Goal: Task Accomplishment & Management: Use online tool/utility

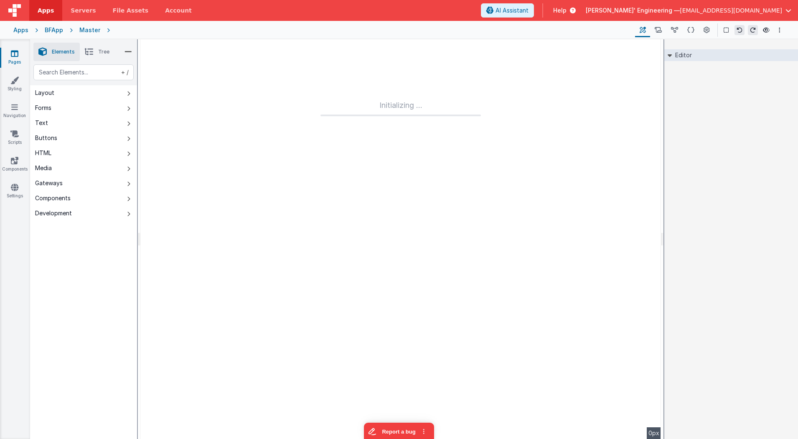
click at [14, 59] on link "Pages" at bounding box center [15, 57] width 30 height 17
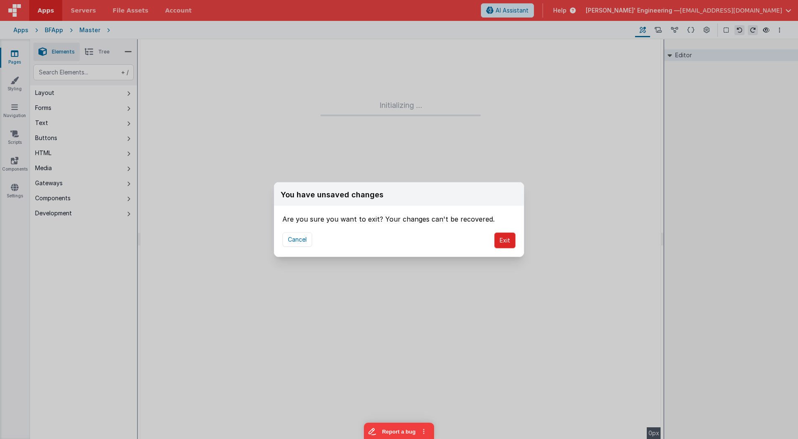
click at [504, 236] on button "Exit" at bounding box center [504, 240] width 21 height 16
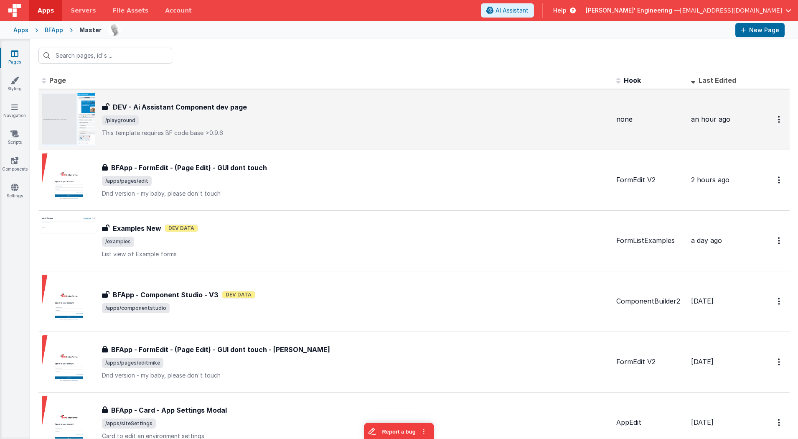
click at [392, 129] on p "This template requires BF code base >0.9.6" at bounding box center [356, 133] width 508 height 8
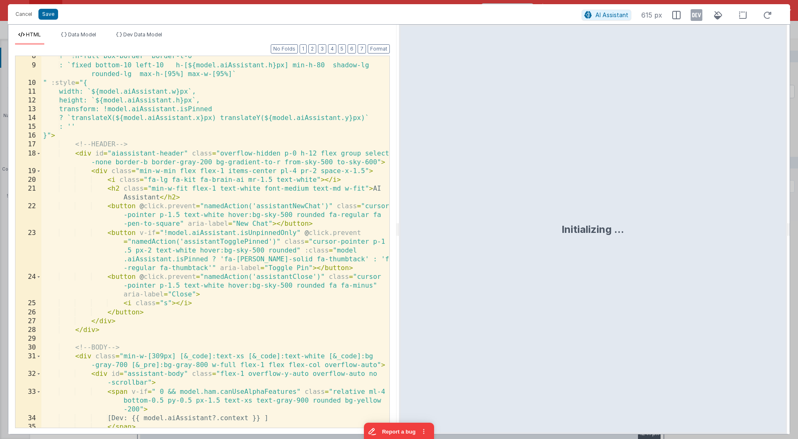
scroll to position [203, 0]
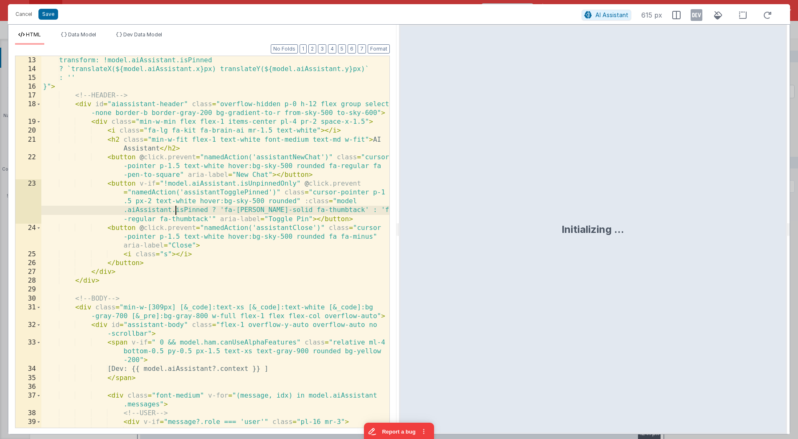
click at [173, 209] on div "transform: !model.aiAssistant.isPinned ? `translateX(${model.aiAssistant.x}px) …" at bounding box center [215, 259] width 348 height 407
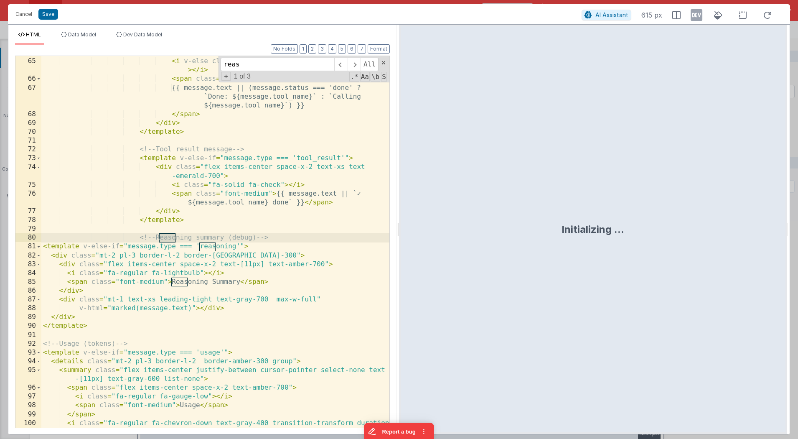
scroll to position [960, 0]
type input "reason"
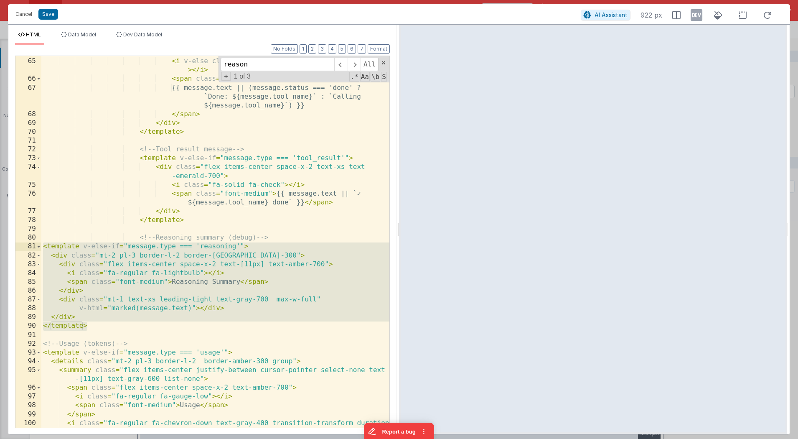
drag, startPoint x: 84, startPoint y: 320, endPoint x: 15, endPoint y: 245, distance: 101.4
click at [15, 245] on div "64 65 66 67 68 69 70 71 72 73 74 75 76 77 78 79 80 81 82 83 84 85 86 87 88 89 9…" at bounding box center [202, 242] width 375 height 372
click at [130, 242] on div "< i v-if = "message.status !== 'done'" class = "fa-solid fa -spinner-third fa-s…" at bounding box center [215, 241] width 348 height 371
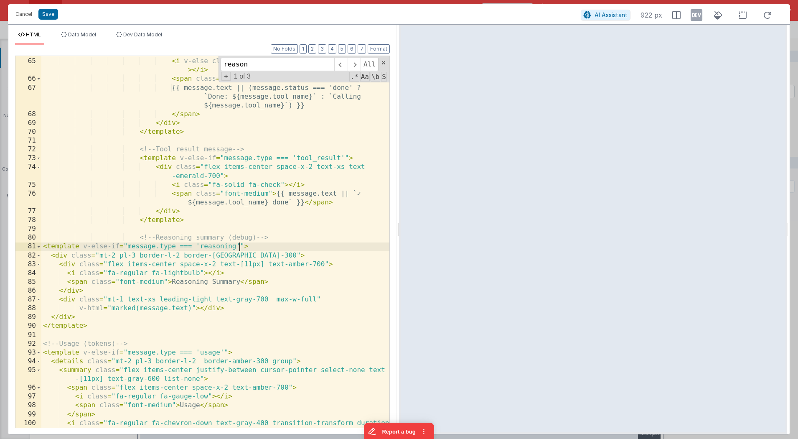
click at [239, 245] on div "< i v-if = "message.status !== 'done'" class = "fa-solid fa -spinner-third fa-s…" at bounding box center [215, 242] width 348 height 407
click at [242, 244] on div "< i v-if = "message.status !== 'done'" class = "fa-solid fa -spinner-third fa-s…" at bounding box center [215, 242] width 348 height 407
click at [223, 352] on div "< i v-if = "message.status !== 'done'" class = "fa-solid fa -spinner-third fa-s…" at bounding box center [215, 242] width 348 height 407
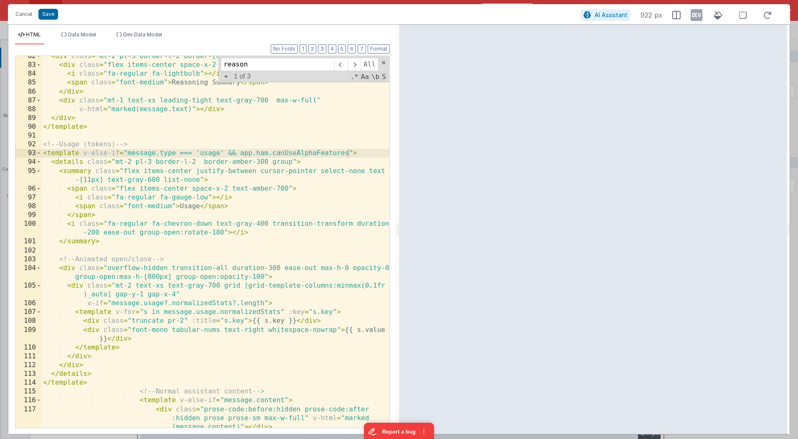
scroll to position [1159, 0]
drag, startPoint x: 354, startPoint y: 331, endPoint x: 386, endPoint y: 330, distance: 31.3
click at [386, 330] on div "82 83 84 85 86 87 88 89 90 91 92 93 94 95 96 97 98 99 100 101 102 103 104 105 1…" at bounding box center [202, 242] width 375 height 372
click at [355, 329] on div "< div class = "mt-2 pl-3 border-l-2 border-amber-300" > < div class = "flex ite…" at bounding box center [215, 247] width 348 height 390
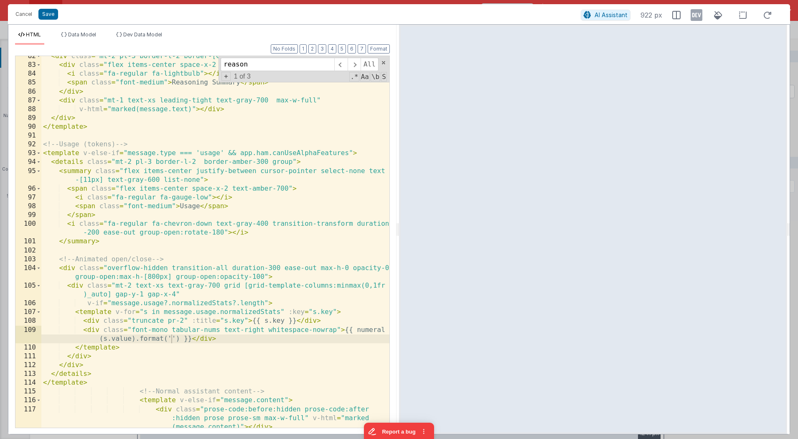
click at [242, 329] on div "< div class = "mt-2 pl-3 border-l-2 border-amber-300" > < div class = "flex ite…" at bounding box center [215, 247] width 348 height 390
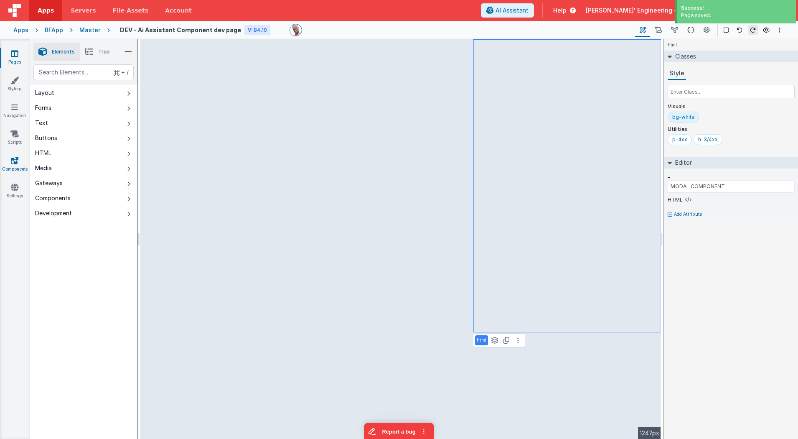
click at [16, 160] on icon at bounding box center [15, 160] width 8 height 8
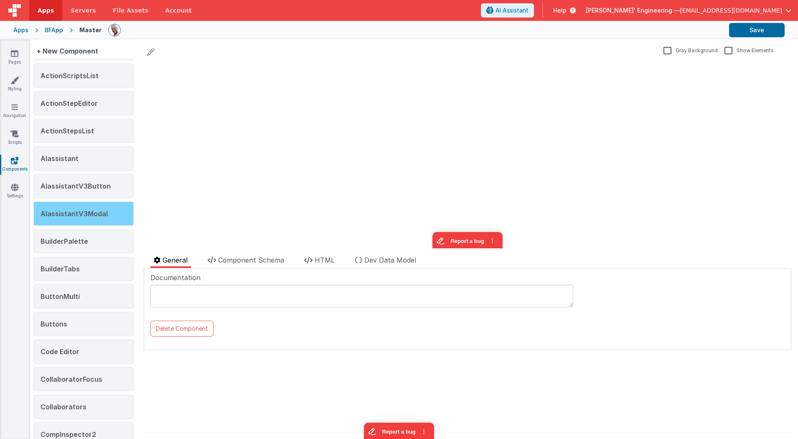
click at [106, 205] on div "AIassistantV3Modal" at bounding box center [83, 213] width 100 height 24
click at [330, 263] on span "HTML" at bounding box center [325, 260] width 20 height 8
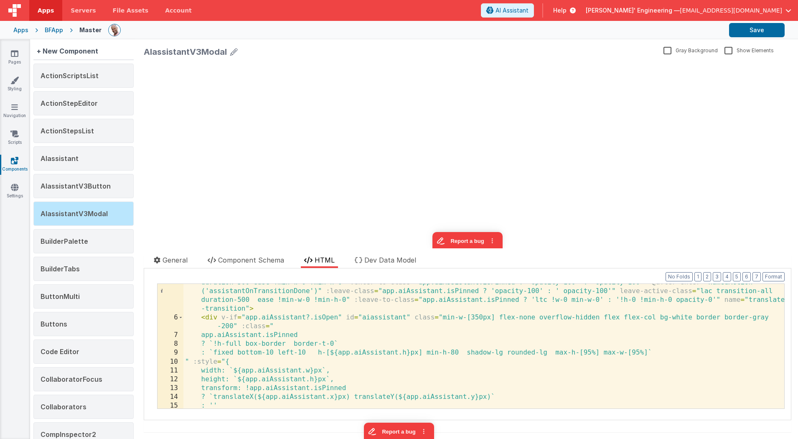
scroll to position [51, 0]
click at [302, 315] on div "< transition appear :enter-class = "app.aiAssistant.isPinned ? 'ec !w-0 !min-w-…" at bounding box center [484, 357] width 602 height 178
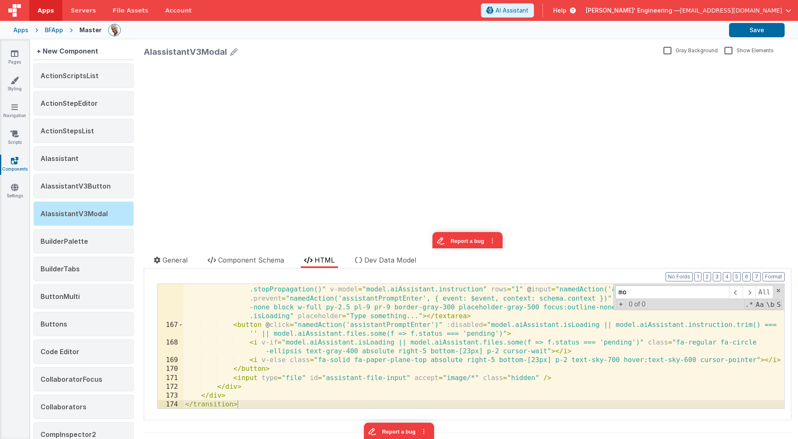
scroll to position [0, 0]
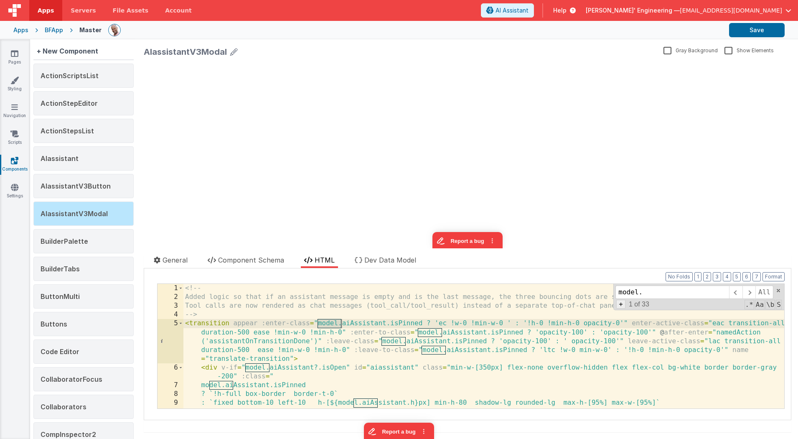
type input "model."
click at [623, 305] on span "+" at bounding box center [620, 303] width 9 height 9
click at [624, 305] on input at bounding box center [672, 306] width 114 height 13
type input "app."
click at [772, 303] on span "All" at bounding box center [772, 306] width 18 height 13
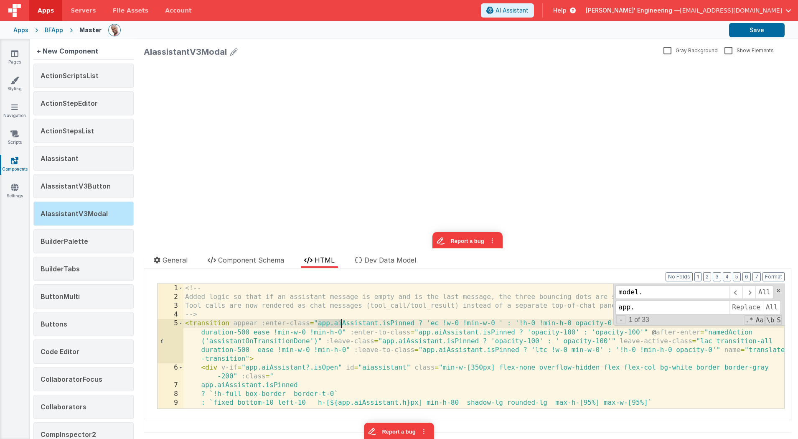
click at [558, 343] on div "<!-- Added logic so that if an assistant message is empty and is the last messa…" at bounding box center [484, 355] width 602 height 142
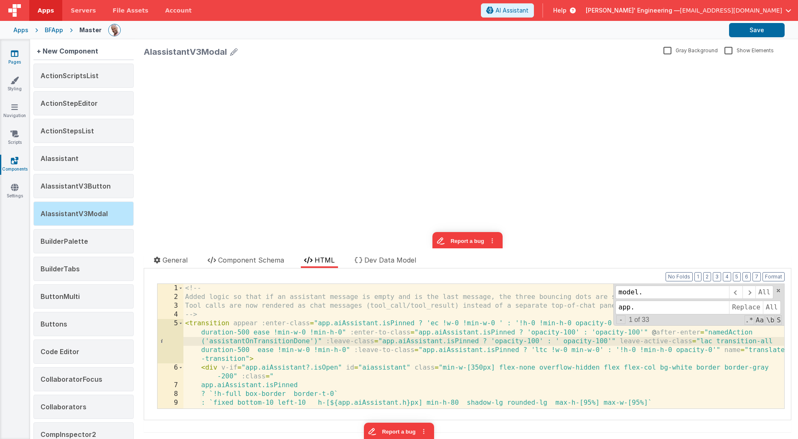
click at [11, 52] on icon at bounding box center [15, 53] width 8 height 8
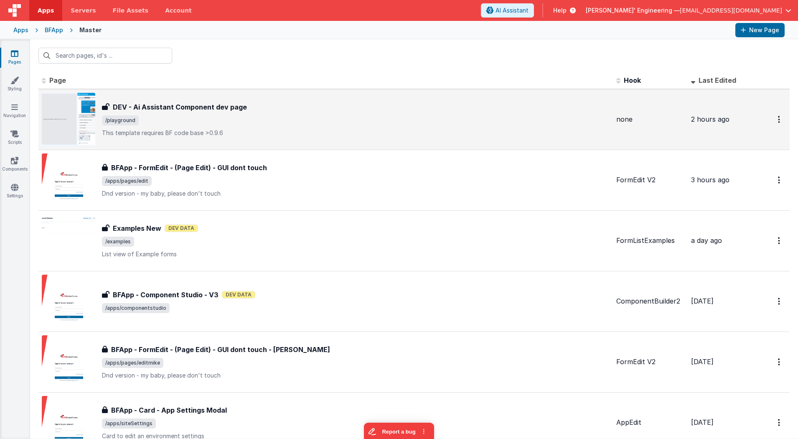
click at [216, 125] on div "DEV - Ai Assistant Component dev page DEV - Ai Assistant Component dev page /pl…" at bounding box center [356, 119] width 508 height 35
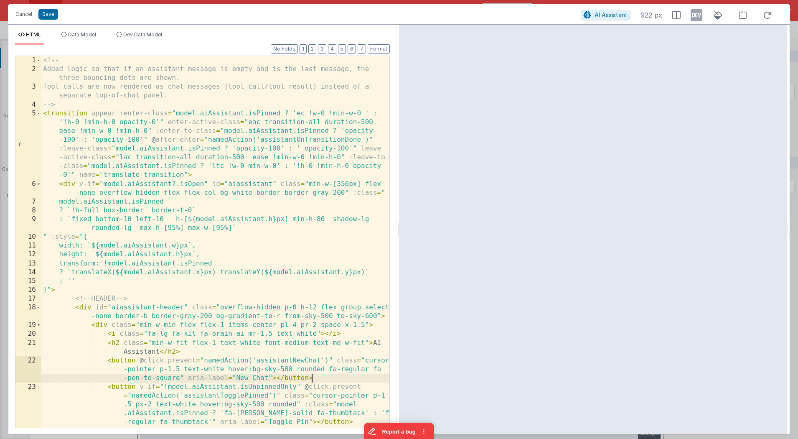
click at [311, 377] on div "<!-- Added logic so that if an assistant message is empty and is the last messa…" at bounding box center [215, 259] width 348 height 407
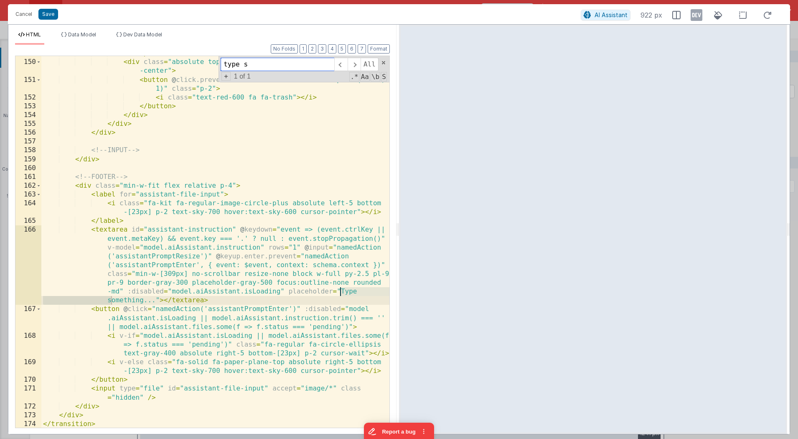
scroll to position [2008, 0]
type input "type s"
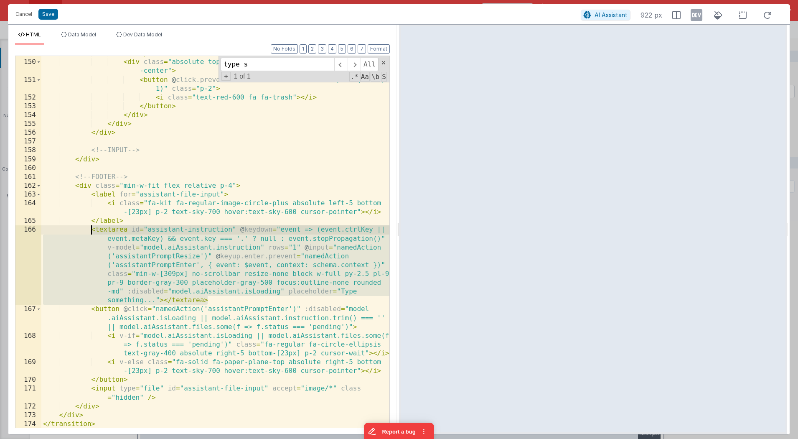
drag, startPoint x: 201, startPoint y: 295, endPoint x: 91, endPoint y: 229, distance: 127.2
click at [91, 229] on div "</ template > < div class = "absolute top-0 right-0 flex items-center justify -…" at bounding box center [215, 244] width 348 height 390
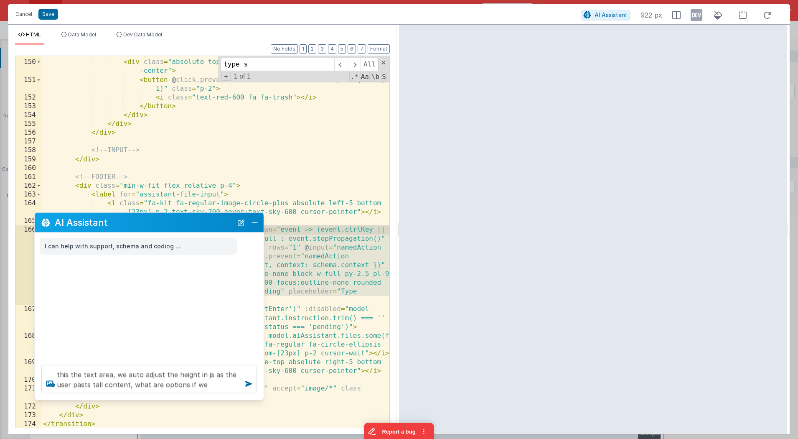
drag, startPoint x: 95, startPoint y: 257, endPoint x: 122, endPoint y: 226, distance: 40.8
click at [122, 224] on h2 "AI Assistant" at bounding box center [144, 222] width 178 height 10
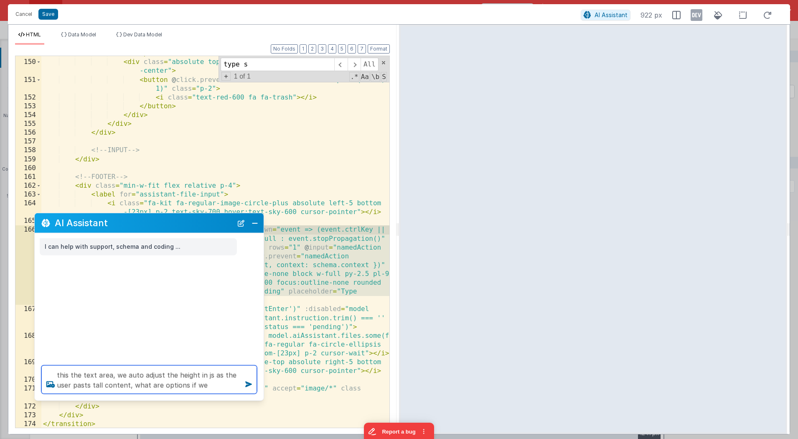
click at [208, 386] on textarea "this the text area, we auto adjust the height in js as the user pasts tall cont…" at bounding box center [149, 379] width 216 height 28
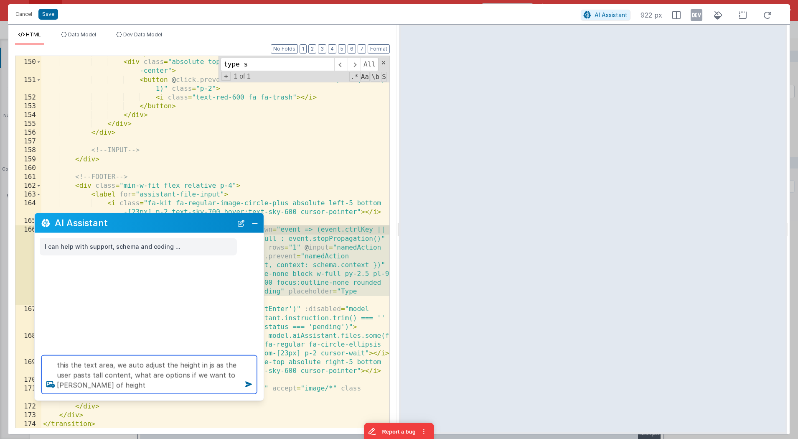
type textarea "this the text area, we auto adjust the height in js as the user pasts tall cont…"
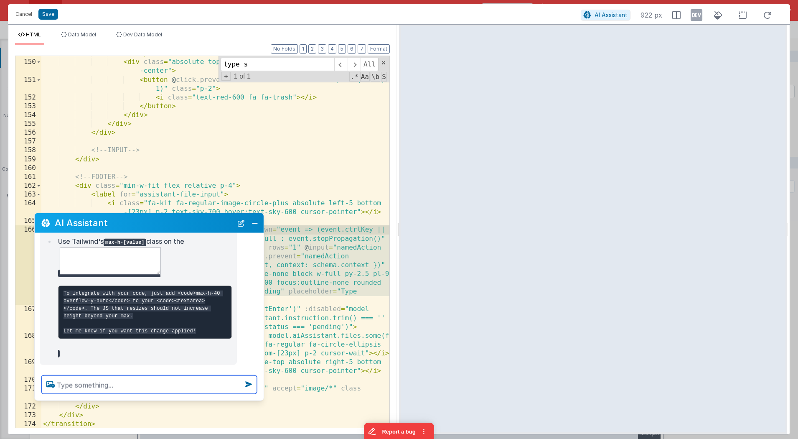
scroll to position [120, 0]
click at [159, 384] on textarea at bounding box center [149, 384] width 216 height 18
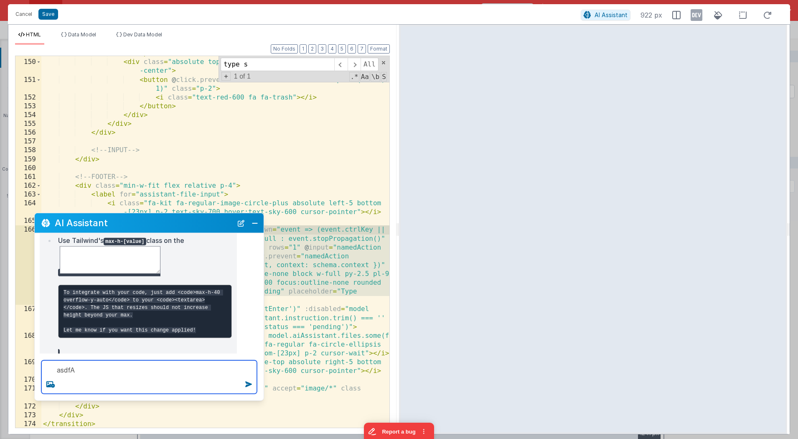
scroll to position [30, 0]
type textarea "asdfA"
click at [254, 223] on button "Close" at bounding box center [254, 223] width 11 height 12
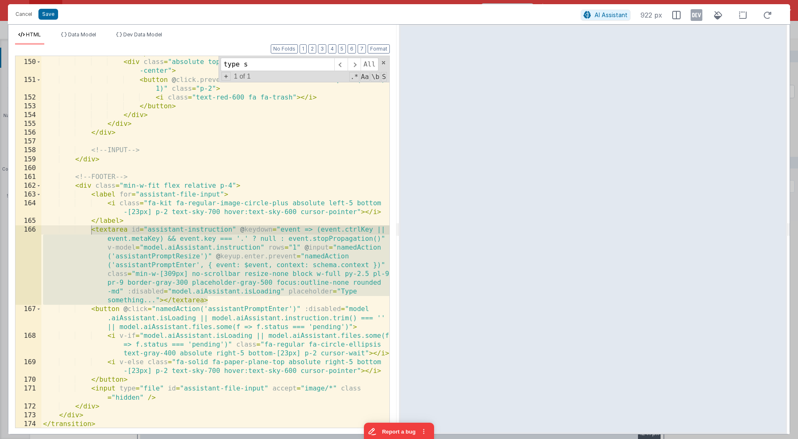
click at [229, 255] on div "</ template > < div class = "absolute top-0 right-0 flex items-center justify -…" at bounding box center [215, 244] width 348 height 390
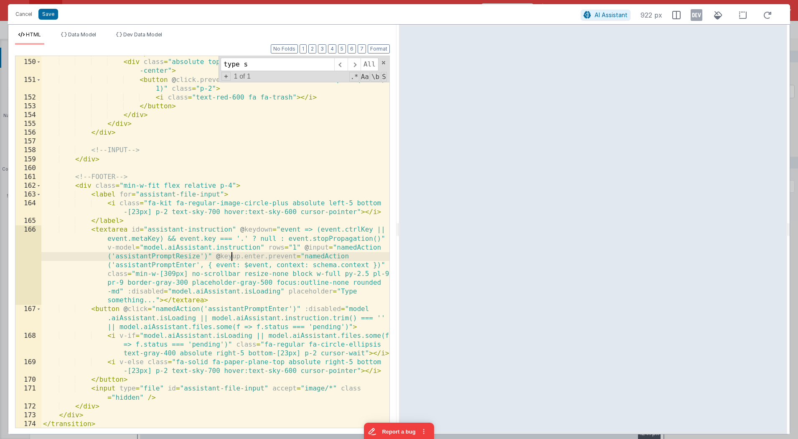
click at [187, 282] on div "</ template > < div class = "absolute top-0 right-0 flex items-center justify -…" at bounding box center [215, 244] width 348 height 390
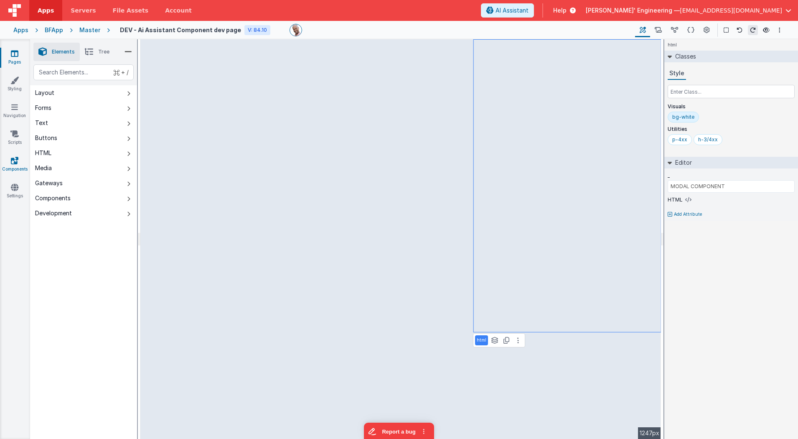
click at [15, 162] on icon at bounding box center [15, 160] width 8 height 8
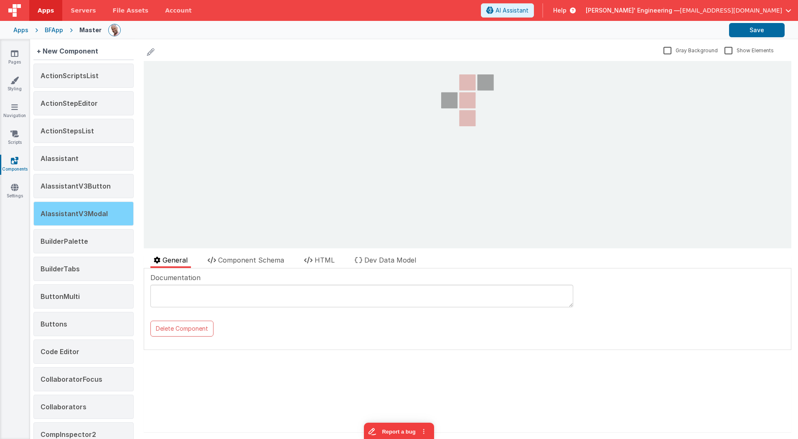
click at [91, 213] on span "AIassistantV3Modal" at bounding box center [74, 213] width 67 height 8
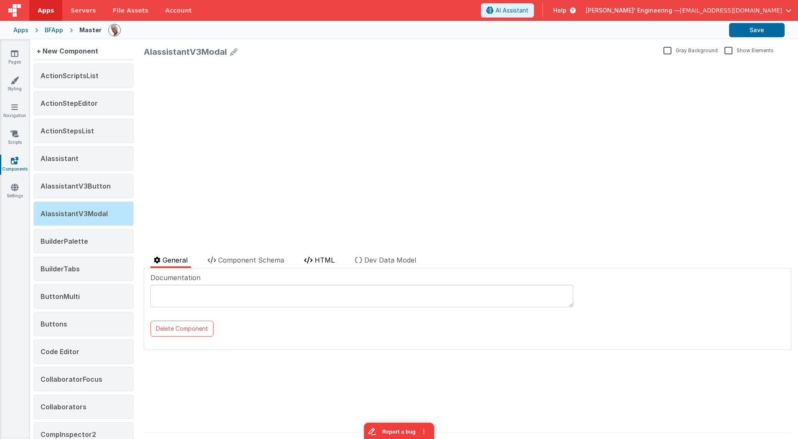
click at [320, 264] on span "HTML" at bounding box center [325, 260] width 20 height 8
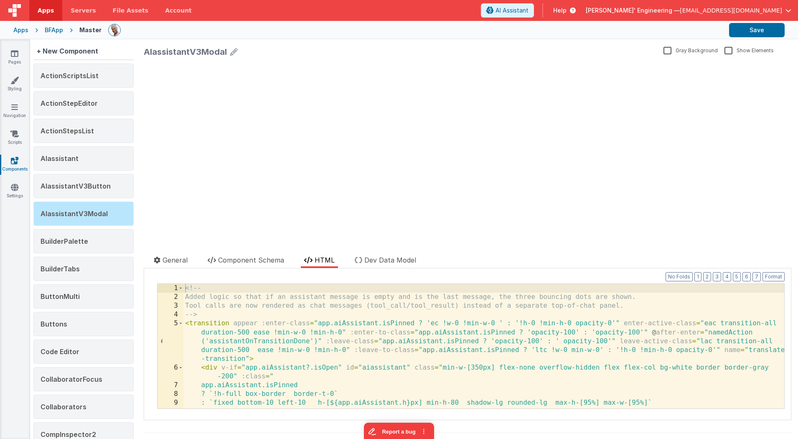
click at [343, 317] on div "<!-- Added logic so that if an assistant message is empty and is the last messa…" at bounding box center [484, 355] width 602 height 142
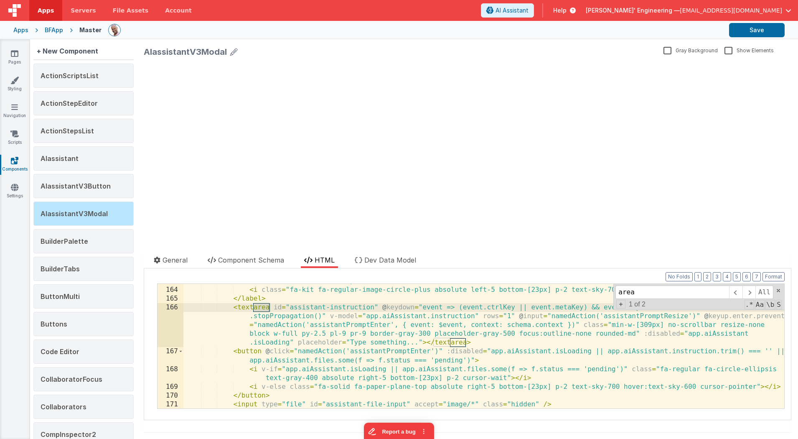
scroll to position [1666, 0]
type input "area"
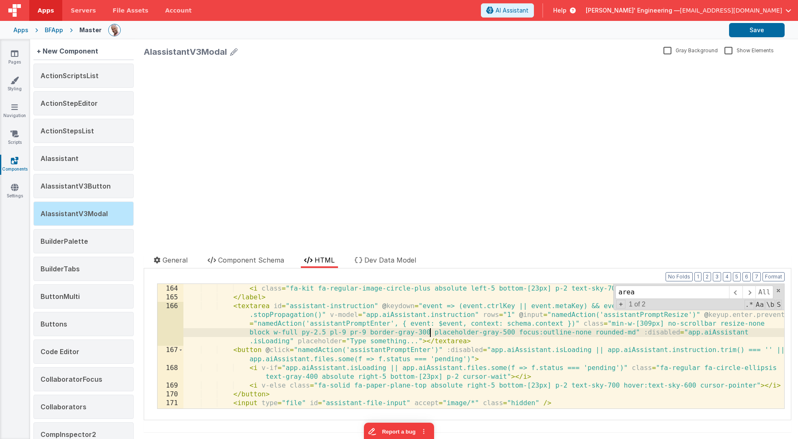
click at [430, 328] on div "< label for = "assistant-file-input" > < i class = "fa-kit fa-regular-image-cir…" at bounding box center [484, 346] width 602 height 142
click at [15, 53] on icon at bounding box center [15, 53] width 8 height 8
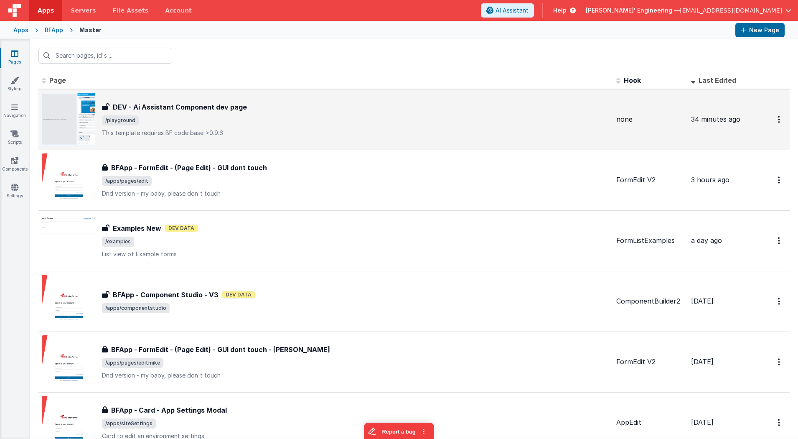
click at [156, 99] on div "DEV - Ai Assistant Component dev page DEV - Ai Assistant Component dev page /pl…" at bounding box center [326, 119] width 568 height 53
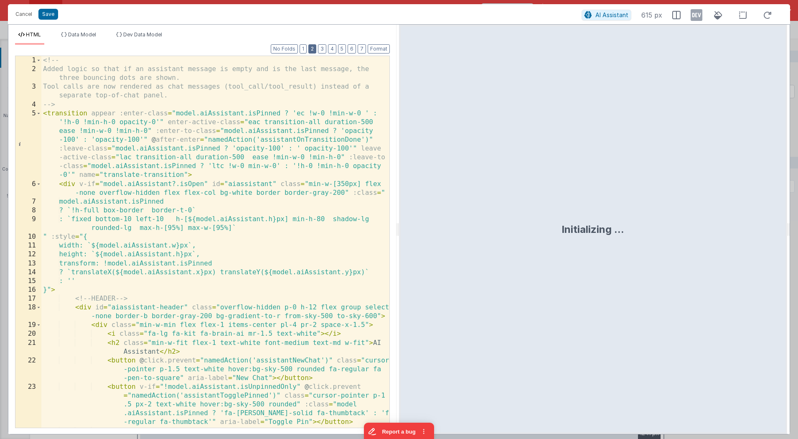
click at [315, 46] on button "2" at bounding box center [312, 48] width 8 height 9
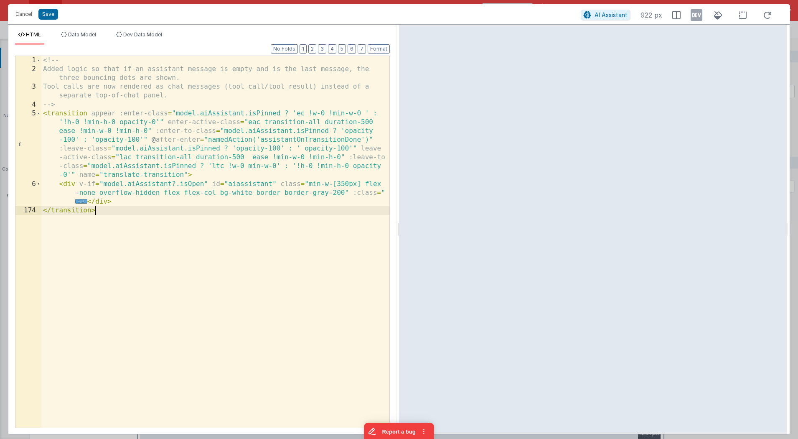
click at [250, 313] on div "<!-- Added logic so that if an assistant message is empty and is the last messa…" at bounding box center [215, 251] width 348 height 390
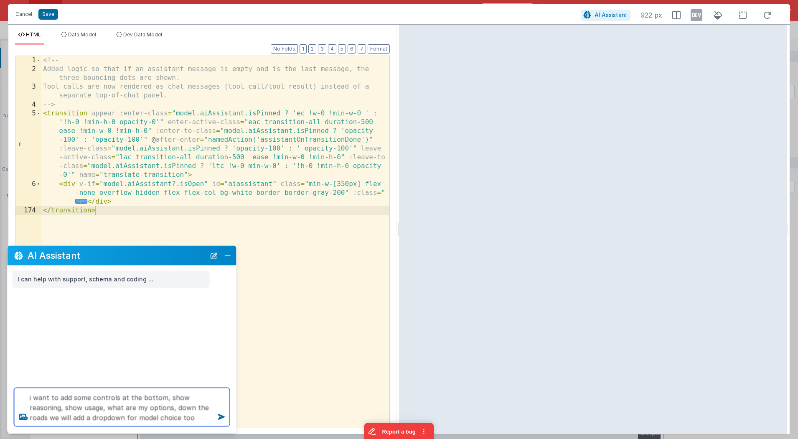
type textarea "i want to add some controls at the bottom, show reasoning, show usage, what are…"
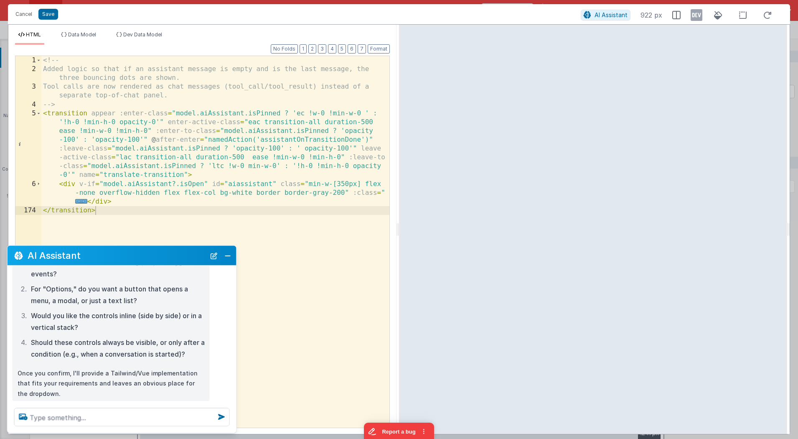
scroll to position [246, 0]
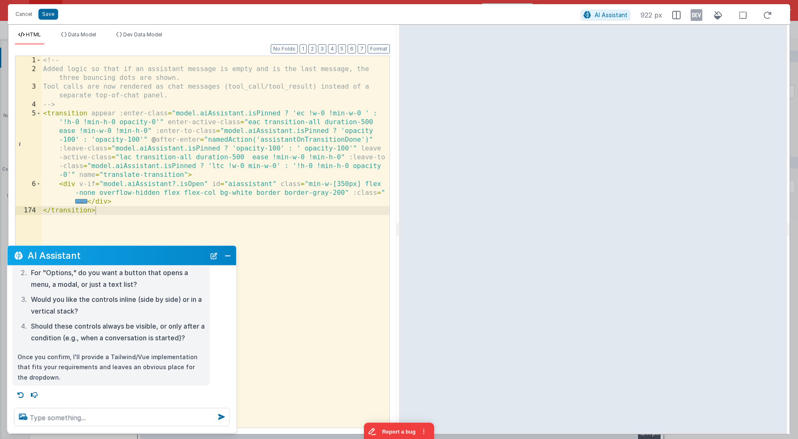
click at [234, 342] on div "You'd like to add controls at the bottom of the AI Assistant modal to: Toggle "…" at bounding box center [122, 237] width 229 height 297
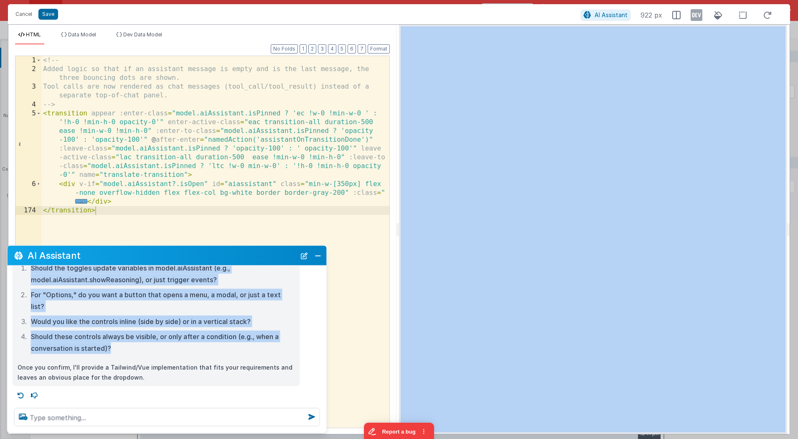
scroll to position [157, 0]
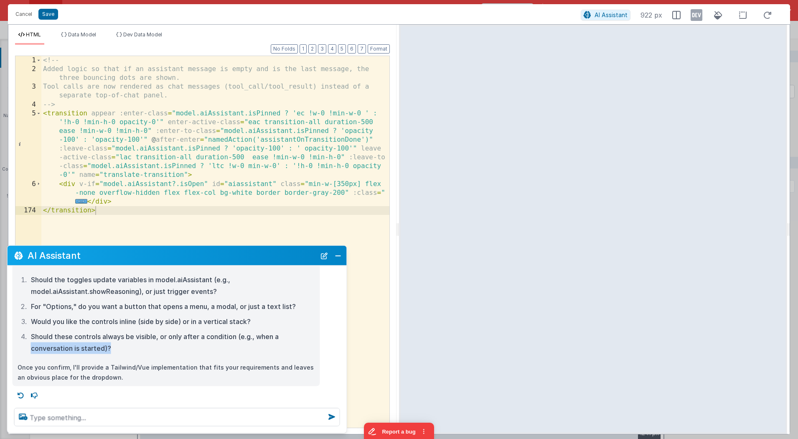
drag, startPoint x: 237, startPoint y: 340, endPoint x: 322, endPoint y: 340, distance: 84.8
click at [346, 339] on div "AI Assistant I can help with support, schema and coding ... i want to add some …" at bounding box center [177, 339] width 340 height 188
drag, startPoint x: 309, startPoint y: 340, endPoint x: 302, endPoint y: 305, distance: 35.5
click at [309, 340] on li "Should these controls always be visible, or only after a condition (e.g., when …" at bounding box center [171, 341] width 287 height 23
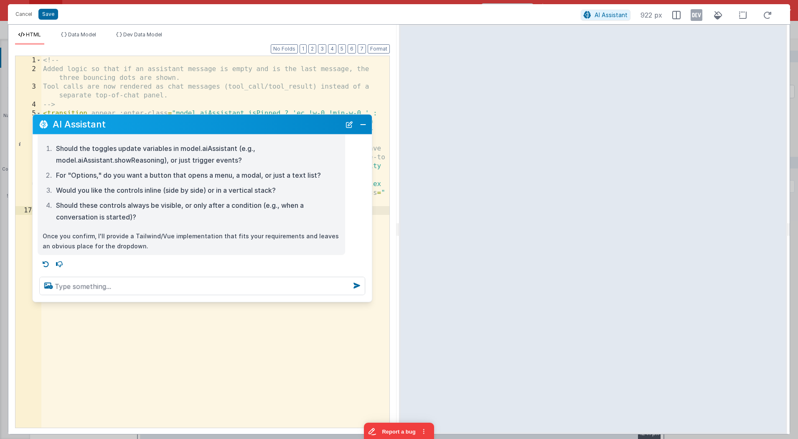
drag, startPoint x: 271, startPoint y: 258, endPoint x: 294, endPoint y: 129, distance: 130.8
click at [297, 125] on h2 "AI Assistant" at bounding box center [197, 124] width 288 height 10
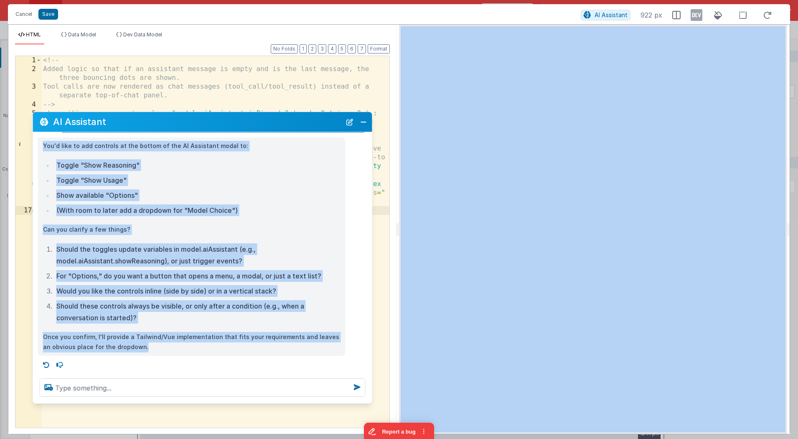
scroll to position [53, 0]
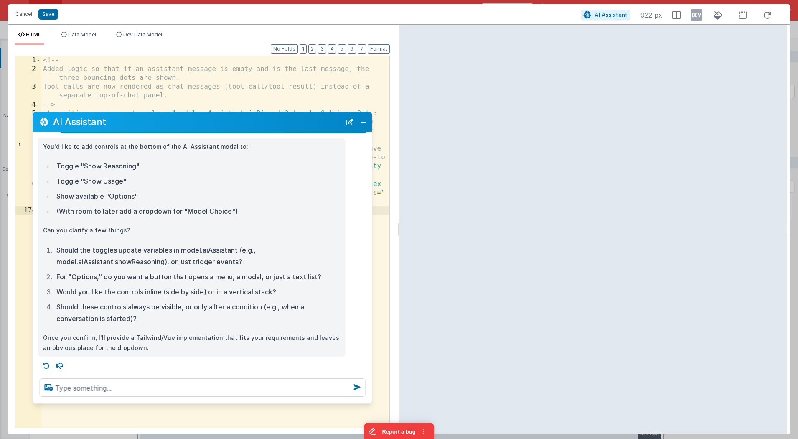
drag, startPoint x: 190, startPoint y: 299, endPoint x: 195, endPoint y: 403, distance: 104.1
click at [195, 403] on div at bounding box center [202, 387] width 339 height 32
click at [217, 308] on li "Should these controls always be visible, or only after a condition (e.g., when …" at bounding box center [197, 312] width 287 height 23
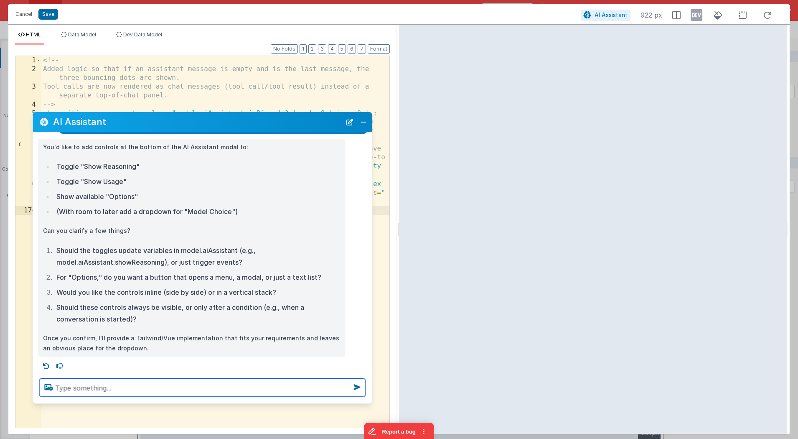
click at [193, 383] on textarea at bounding box center [203, 387] width 326 height 18
type textarea "yeah we can add keys into the aiAssistant object that show hide these"
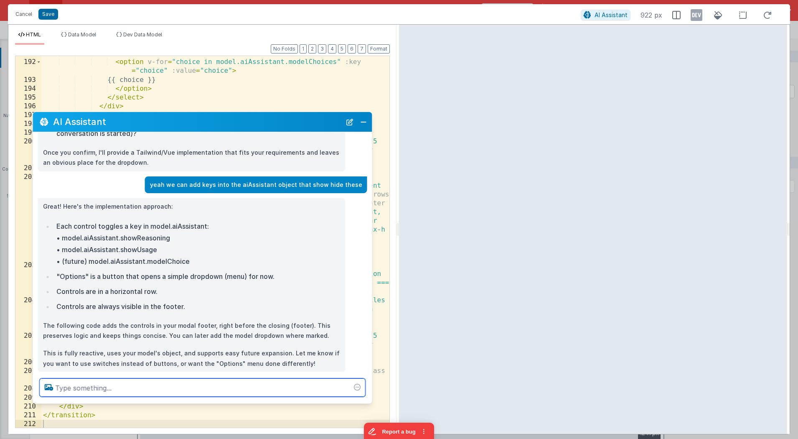
scroll to position [254, 0]
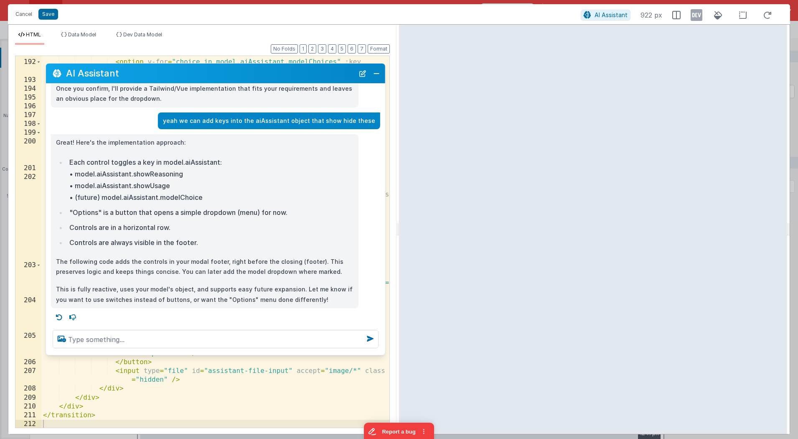
drag, startPoint x: 292, startPoint y: 126, endPoint x: 305, endPoint y: 77, distance: 50.3
click at [305, 78] on h2 "AI Assistant" at bounding box center [210, 73] width 288 height 10
click at [29, 15] on button "Cancel" at bounding box center [23, 14] width 25 height 12
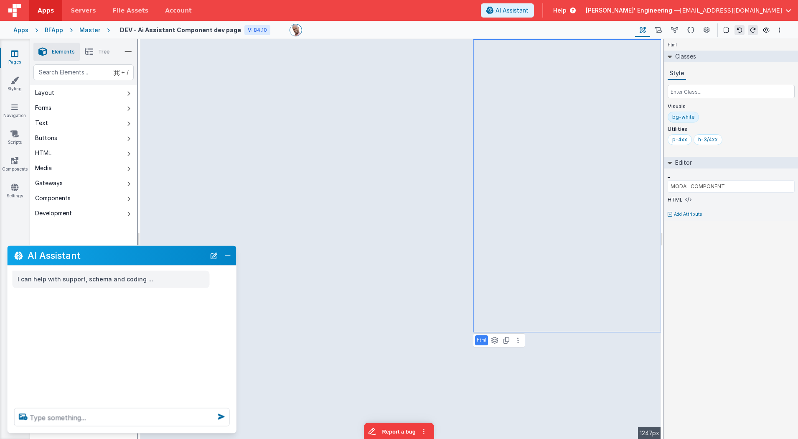
scroll to position [0, 0]
click at [674, 30] on icon at bounding box center [674, 30] width 7 height 9
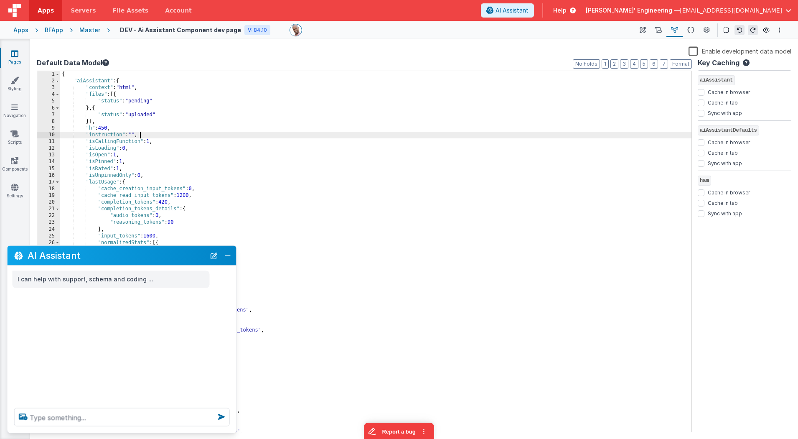
click at [347, 137] on div "{ "aiAssistant" : { "context" : "html" , "files" : [{ "status" : "pending" } , …" at bounding box center [376, 258] width 632 height 375
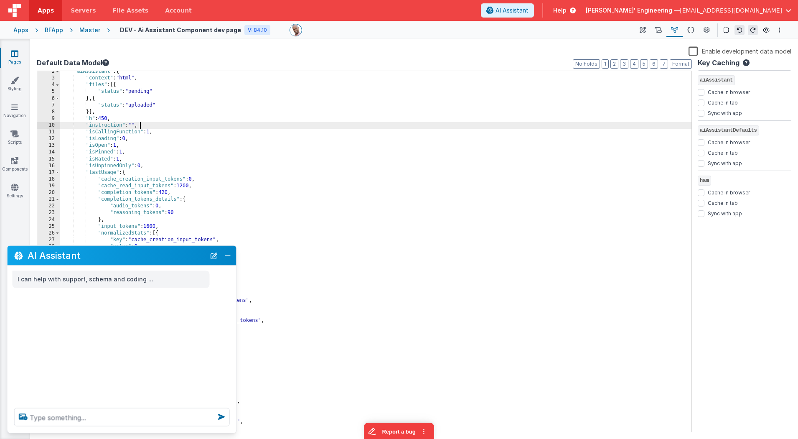
scroll to position [9, 0]
click at [154, 105] on div ""aiAssistant" : { "context" : "html" , "files" : [{ "status" : "pending" } , { …" at bounding box center [376, 255] width 632 height 375
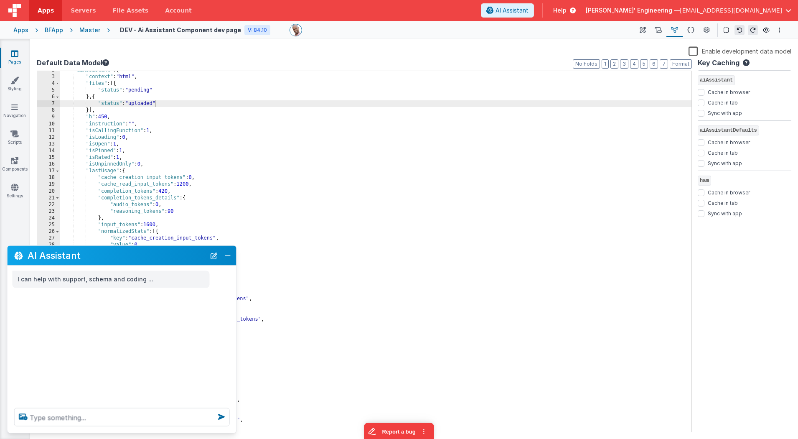
scroll to position [11, 0]
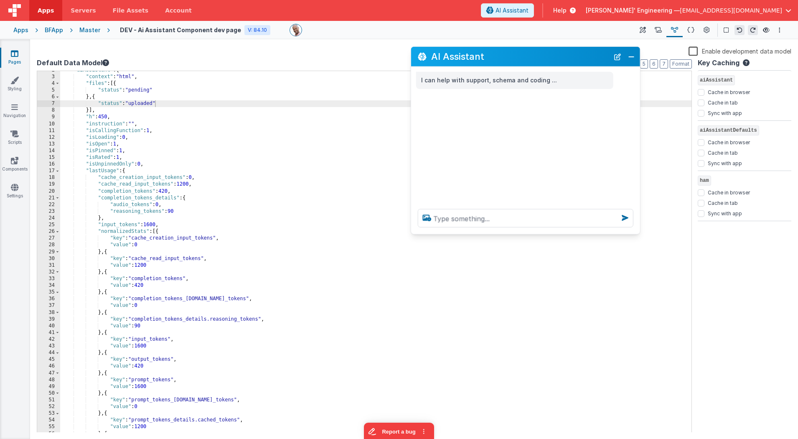
drag, startPoint x: 127, startPoint y: 256, endPoint x: 530, endPoint y: 57, distance: 449.5
click at [530, 57] on h2 "AI Assistant" at bounding box center [520, 56] width 178 height 10
click at [220, 180] on div ""aiAssistant" : { "context" : "html" , "files" : [{ "status" : "pending" } , { …" at bounding box center [376, 254] width 632 height 375
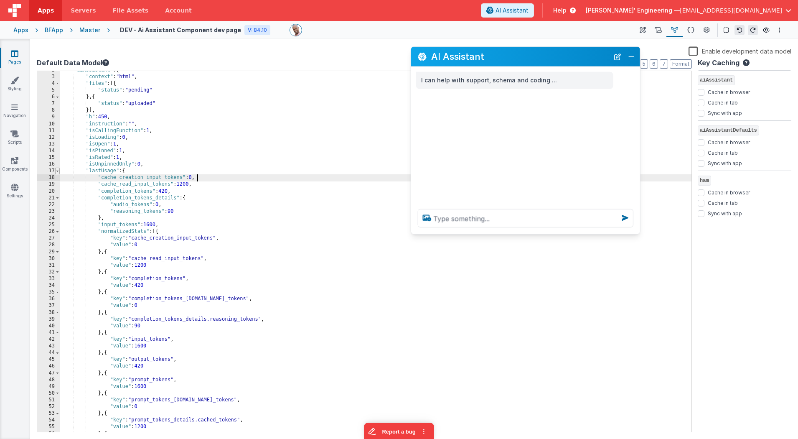
click at [57, 171] on span at bounding box center [57, 171] width 5 height 7
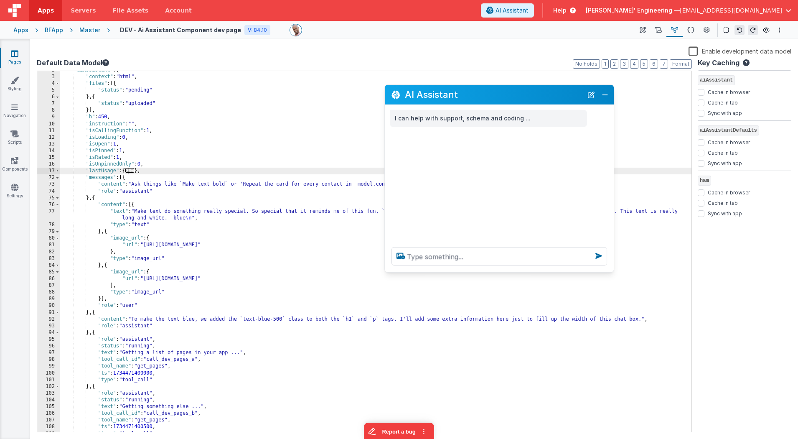
drag, startPoint x: 576, startPoint y: 68, endPoint x: 558, endPoint y: 97, distance: 34.3
click at [558, 97] on h2 "AI Assistant" at bounding box center [494, 94] width 178 height 10
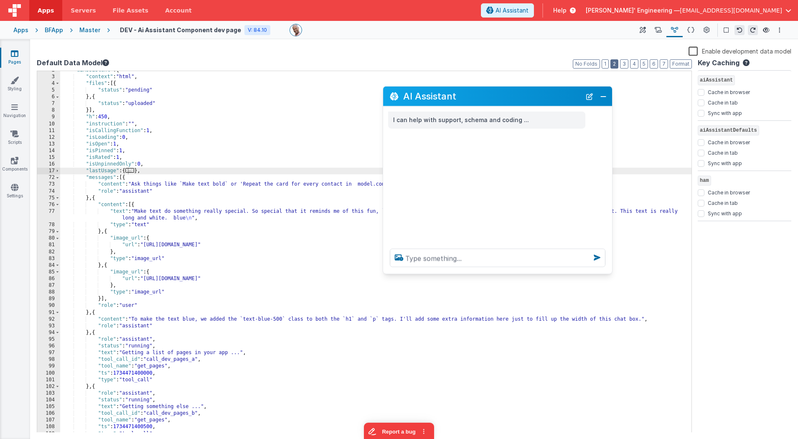
click at [614, 64] on button "2" at bounding box center [614, 63] width 8 height 9
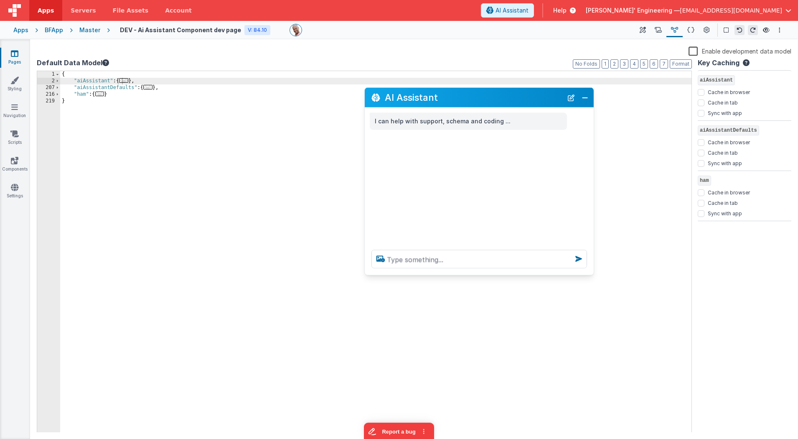
drag, startPoint x: 512, startPoint y: 99, endPoint x: 494, endPoint y: 106, distance: 19.2
click at [494, 100] on h2 "AI Assistant" at bounding box center [474, 97] width 178 height 10
